Goal: Find specific page/section: Find specific page/section

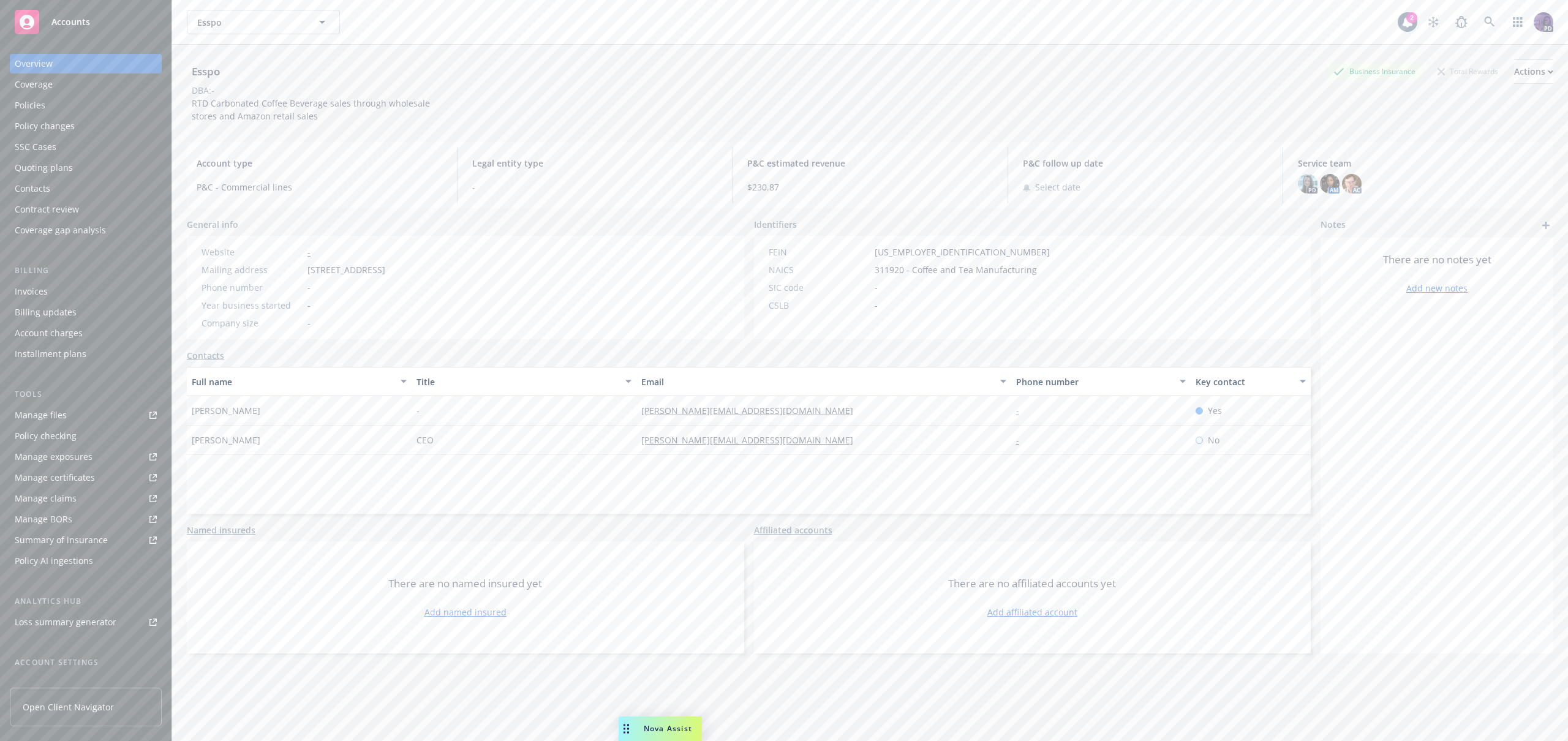
click at [657, 17] on div "Esspo Esspo" at bounding box center [792, 22] width 1211 height 24
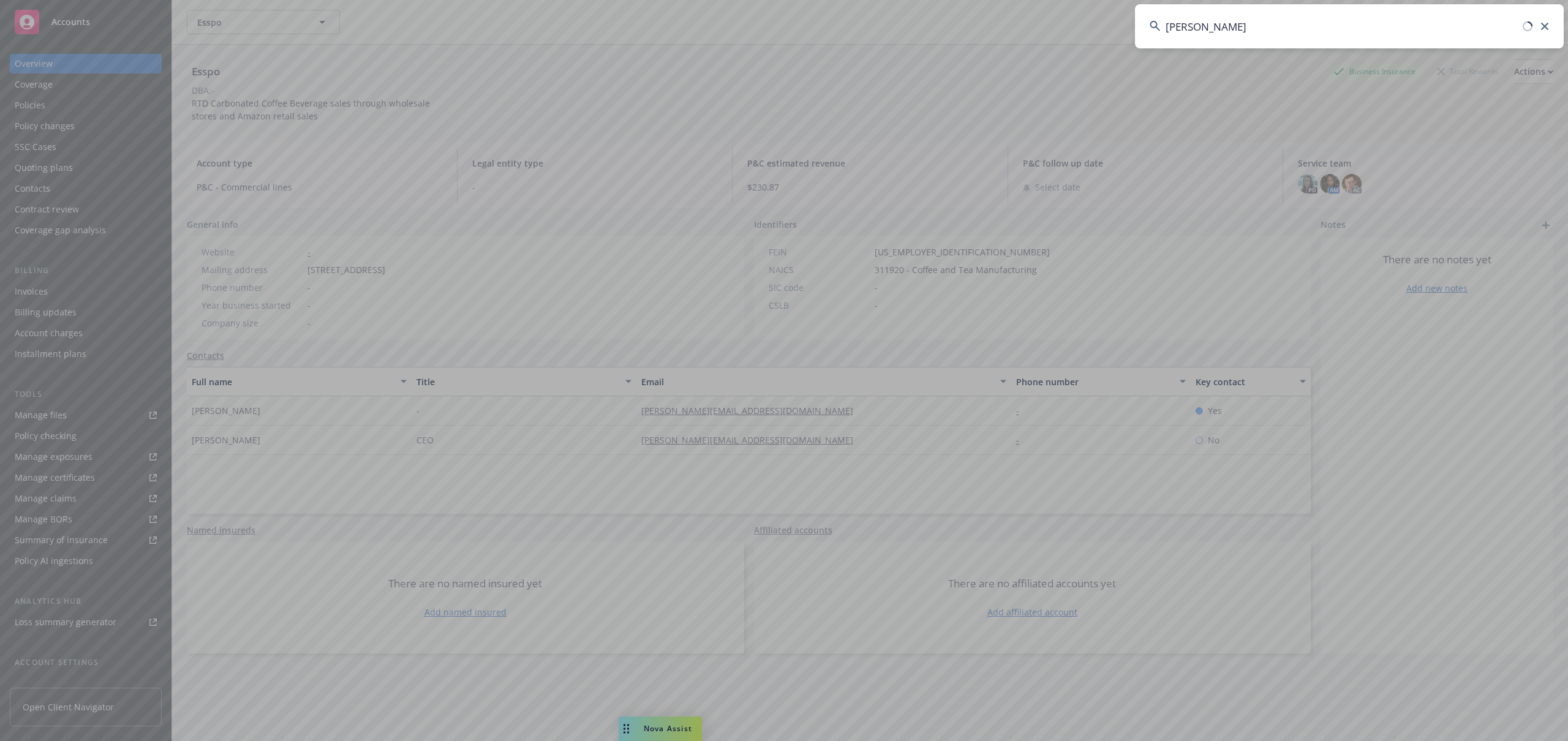
type input "[PERSON_NAME]"
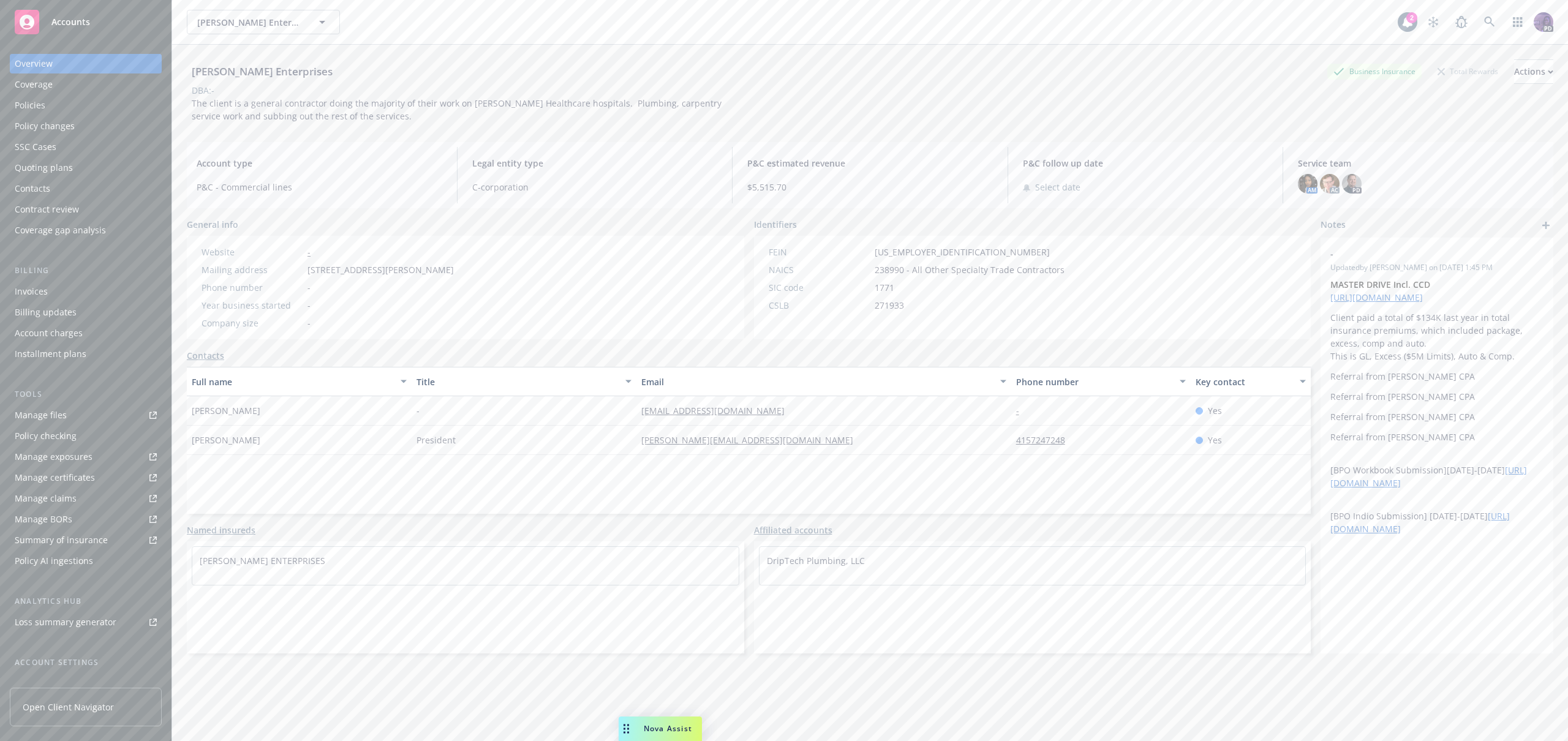
click at [34, 103] on div "Policies" at bounding box center [29, 105] width 30 height 19
